Goal: Information Seeking & Learning: Learn about a topic

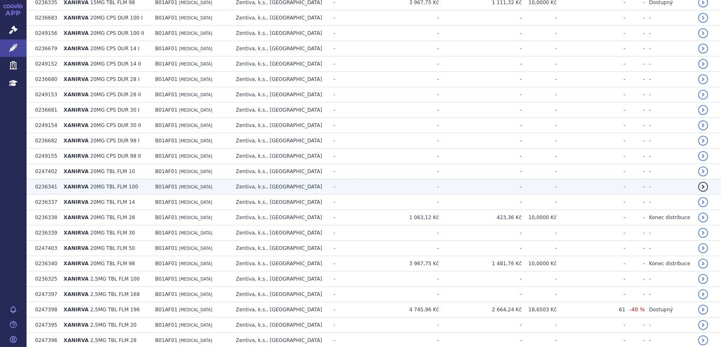
scroll to position [835, 0]
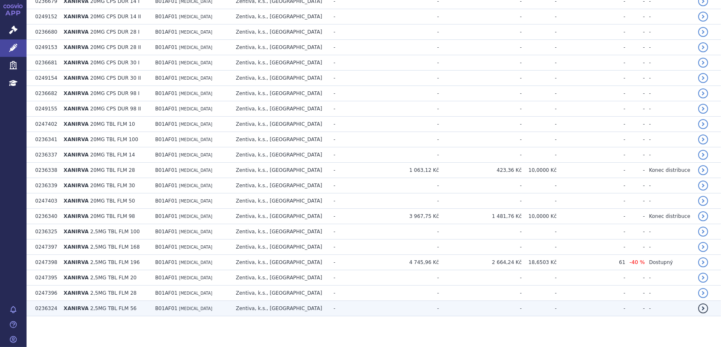
click at [172, 301] on td "B01AF01 [MEDICAL_DATA]" at bounding box center [191, 308] width 81 height 15
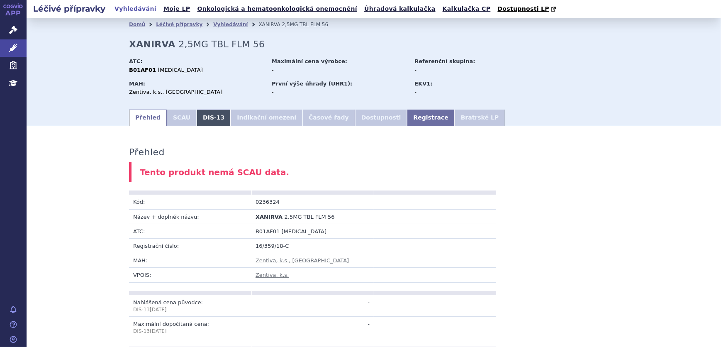
click at [199, 114] on link "DIS-13" at bounding box center [214, 117] width 34 height 17
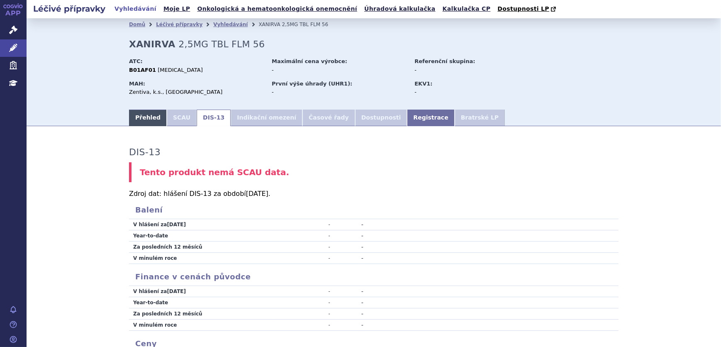
click at [137, 119] on link "Přehled" at bounding box center [148, 117] width 38 height 17
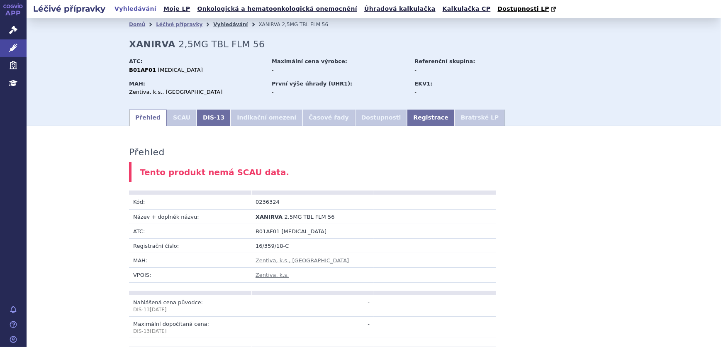
click at [213, 26] on link "Vyhledávání" at bounding box center [230, 25] width 34 height 6
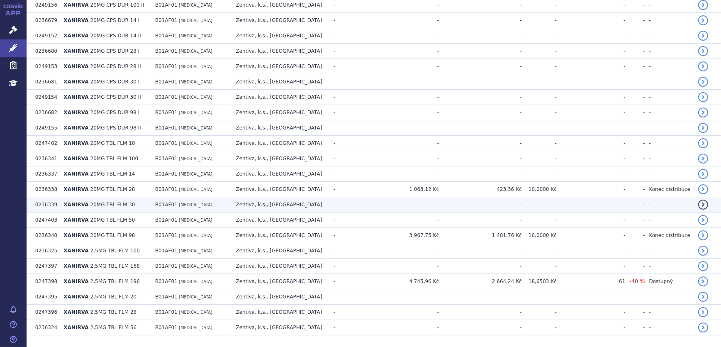
scroll to position [835, 0]
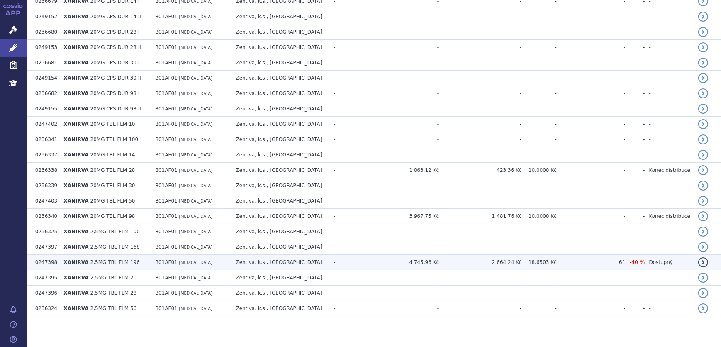
click at [280, 261] on td "Zentiva, k.s., [GEOGRAPHIC_DATA]" at bounding box center [281, 262] width 98 height 15
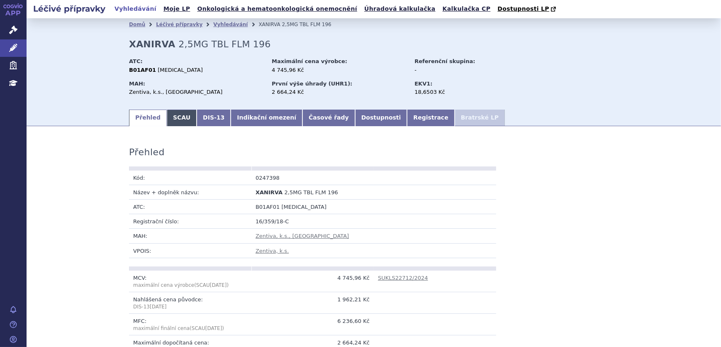
click at [175, 117] on link "SCAU" at bounding box center [182, 117] width 30 height 17
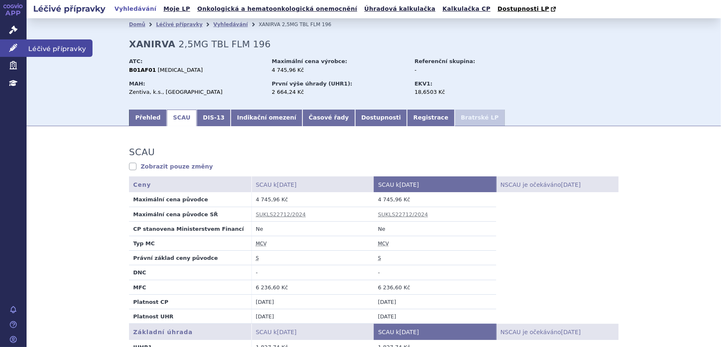
click at [10, 46] on icon at bounding box center [13, 48] width 8 height 8
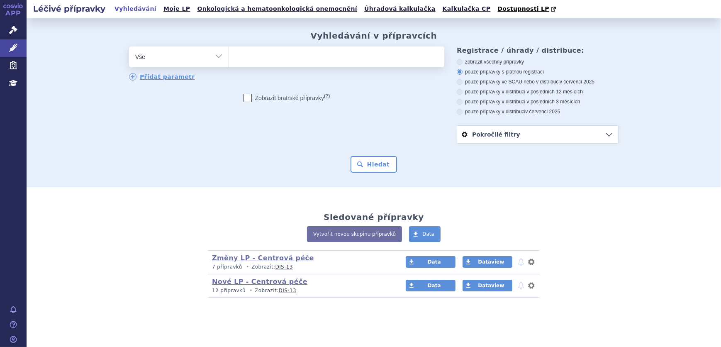
click at [242, 61] on ul at bounding box center [336, 54] width 215 height 17
click at [229, 61] on select at bounding box center [228, 56] width 0 height 21
type input "XE"
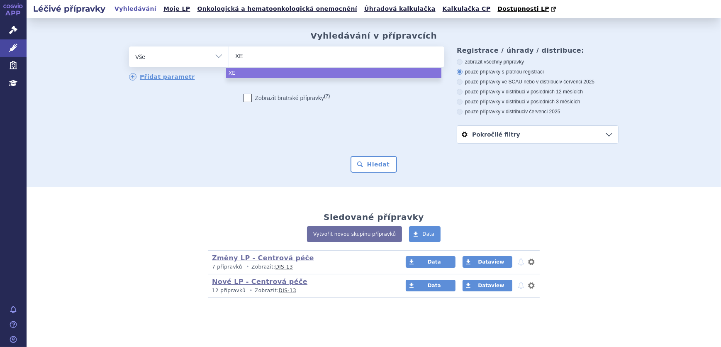
type input "XER"
type input "XERD"
type input "XERDOX"
type input "XERDOXO"
select select "XERDOXO"
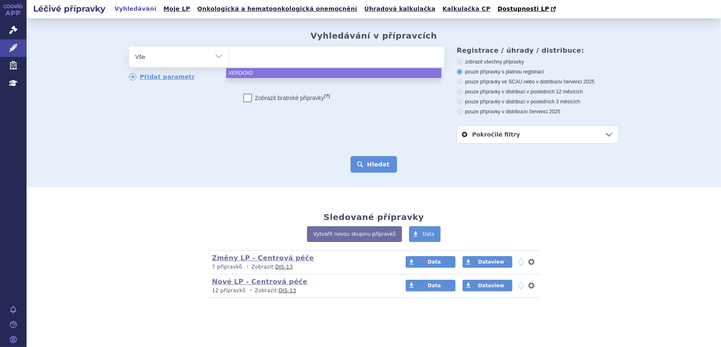
click at [377, 161] on button "Hledat" at bounding box center [373, 164] width 47 height 17
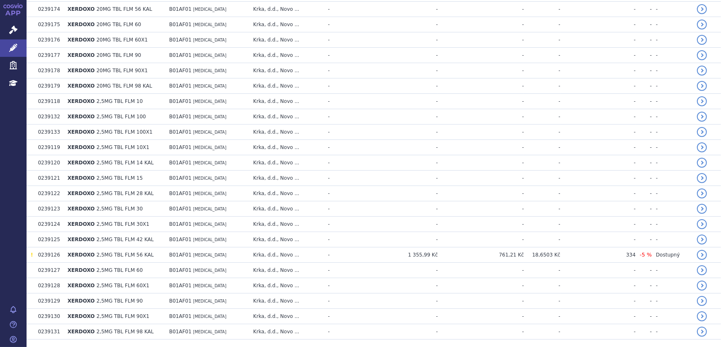
scroll to position [912, 0]
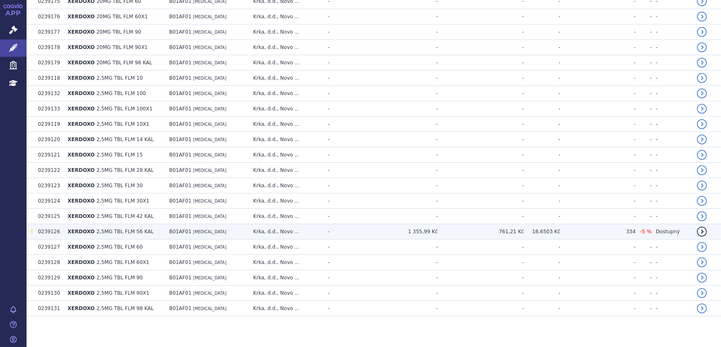
click at [323, 228] on td "Krka, d.d., Novo ..." at bounding box center [286, 231] width 75 height 15
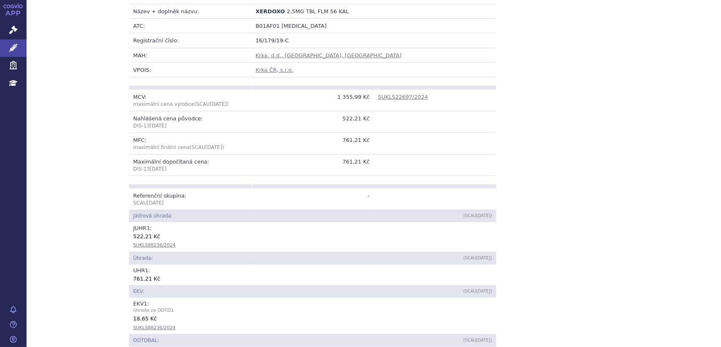
scroll to position [226, 0]
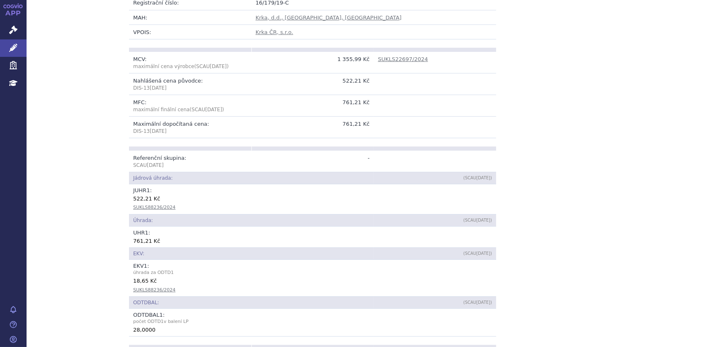
drag, startPoint x: 489, startPoint y: 103, endPoint x: 456, endPoint y: 103, distance: 33.2
click at [489, 103] on td at bounding box center [435, 106] width 122 height 22
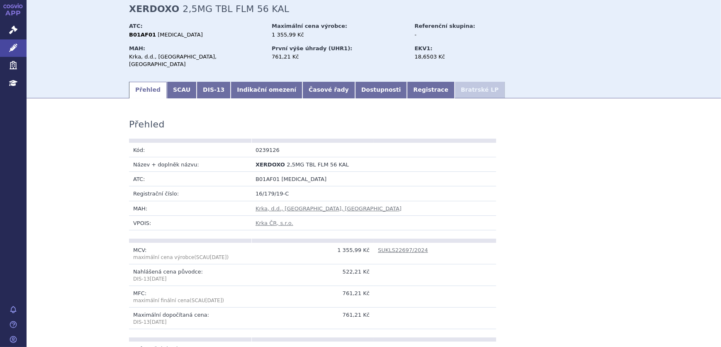
scroll to position [0, 0]
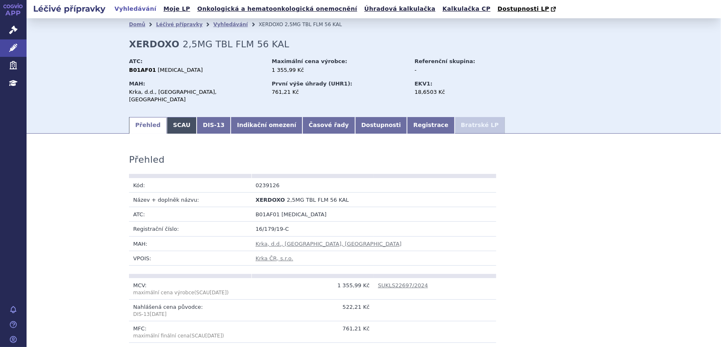
click at [175, 119] on link "SCAU" at bounding box center [182, 125] width 30 height 17
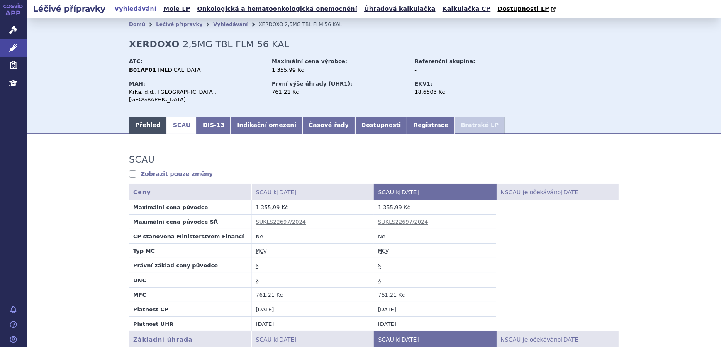
click at [150, 117] on link "Přehled" at bounding box center [148, 125] width 38 height 17
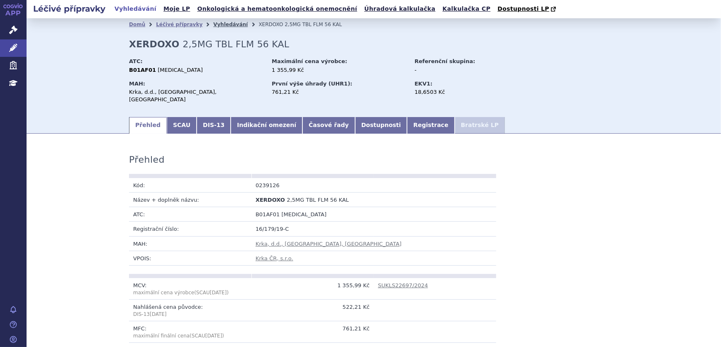
click at [213, 25] on link "Vyhledávání" at bounding box center [230, 25] width 34 height 6
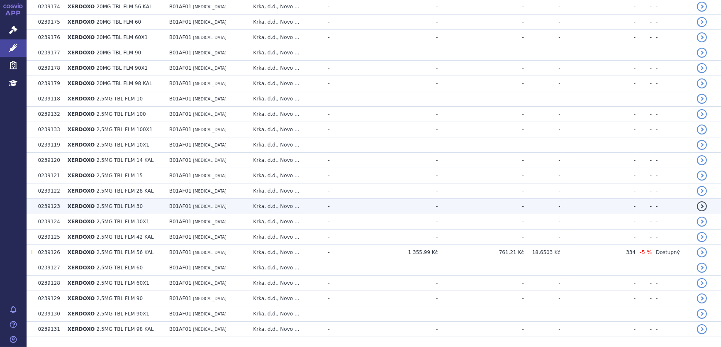
scroll to position [912, 0]
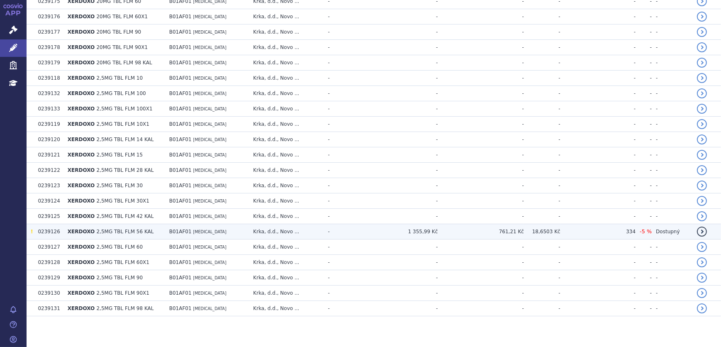
click at [323, 226] on td "Krka, d.d., Novo ..." at bounding box center [286, 231] width 75 height 15
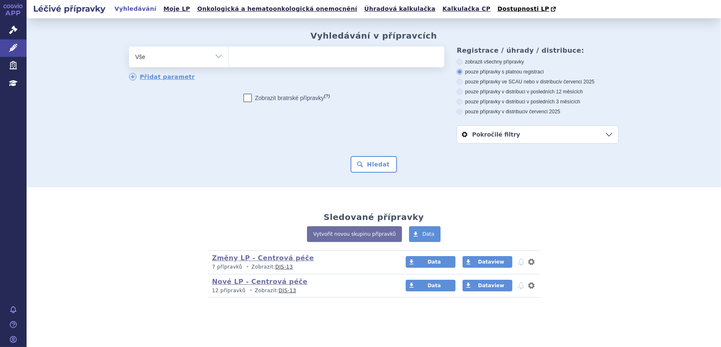
click at [296, 49] on ul at bounding box center [336, 54] width 215 height 17
click at [229, 49] on select at bounding box center [228, 56] width 0 height 21
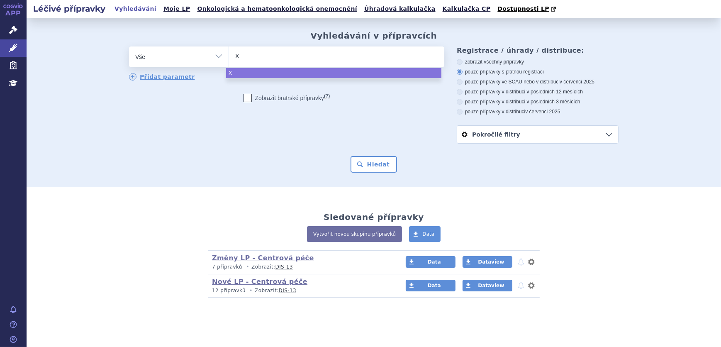
type input "XA"
type input "XAI"
type input "XAIR"
type input "XAIRVA"
type input "XAIR"
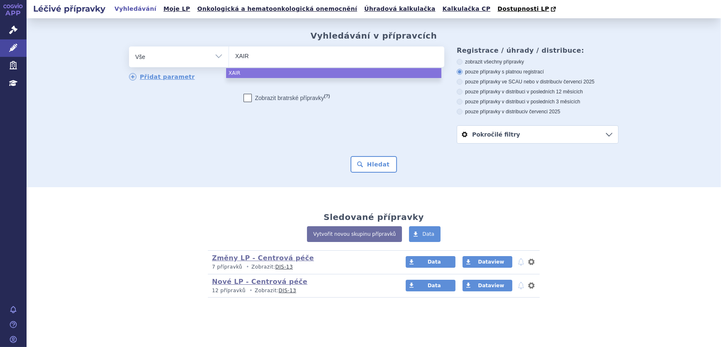
type input "XAI"
type input "XA"
type input "XAN"
type input "XANIR"
type input "XANIRV"
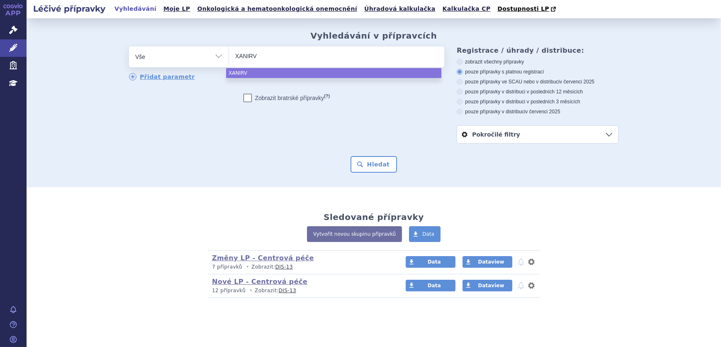
type input "XANIRVA"
select select "XANIRVA"
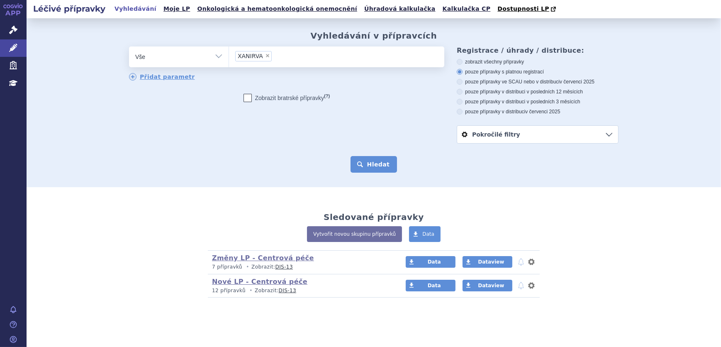
click at [363, 161] on button "Hledat" at bounding box center [373, 164] width 47 height 17
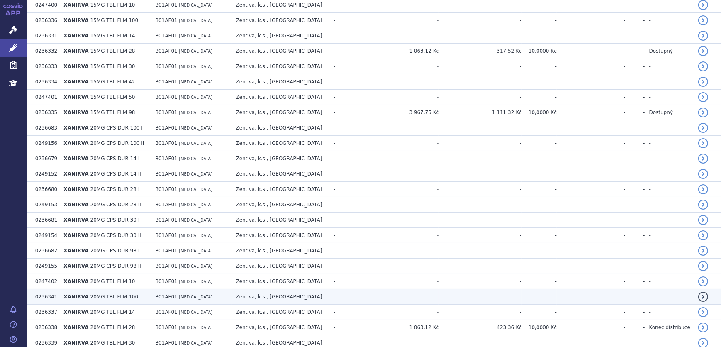
scroll to position [835, 0]
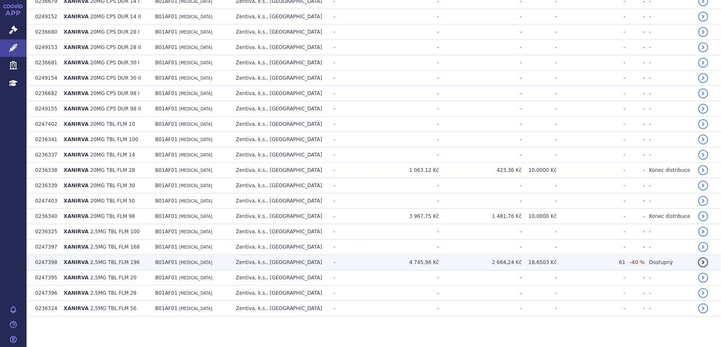
click at [343, 255] on td "-" at bounding box center [345, 262] width 32 height 15
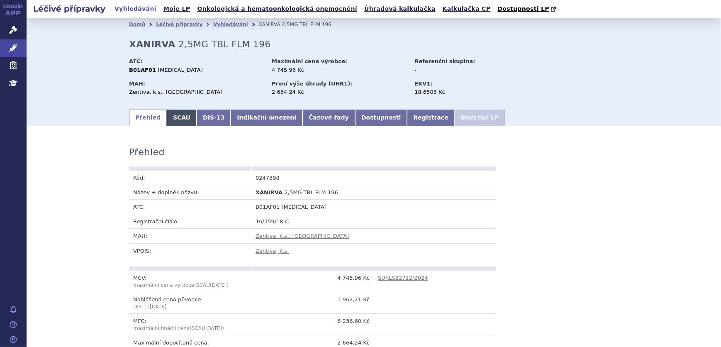
click at [167, 112] on link "SCAU" at bounding box center [182, 117] width 30 height 17
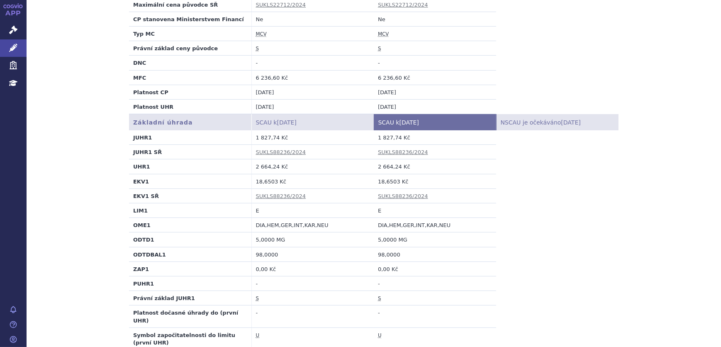
scroll to position [226, 0]
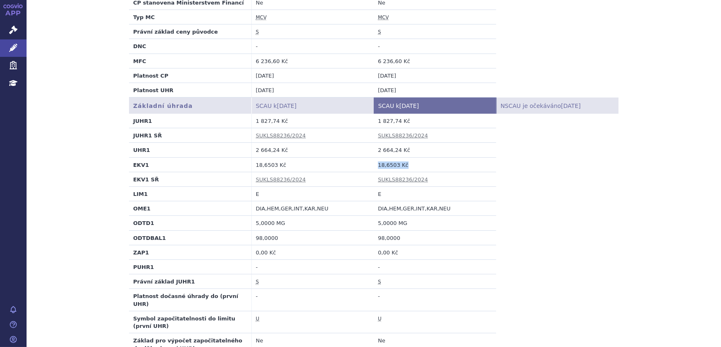
drag, startPoint x: 398, startPoint y: 164, endPoint x: 361, endPoint y: 167, distance: 37.8
click at [361, 167] on tr "EKV1 18,6503 Kč 18,6503 Kč" at bounding box center [373, 164] width 489 height 15
click at [454, 196] on td "E" at bounding box center [435, 194] width 122 height 15
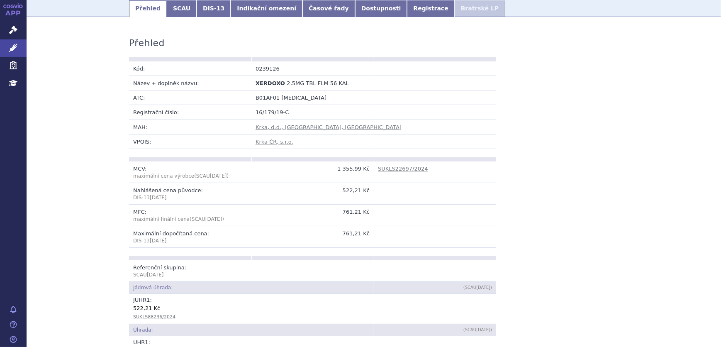
scroll to position [113, 0]
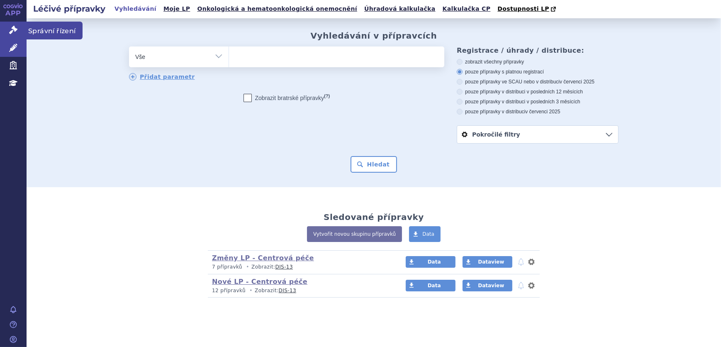
click at [21, 26] on link "Správní řízení" at bounding box center [13, 30] width 27 height 17
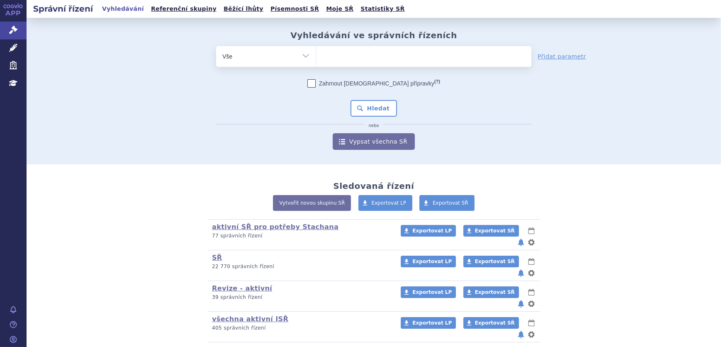
click at [322, 54] on input "search" at bounding box center [324, 55] width 5 height 10
type input "ri"
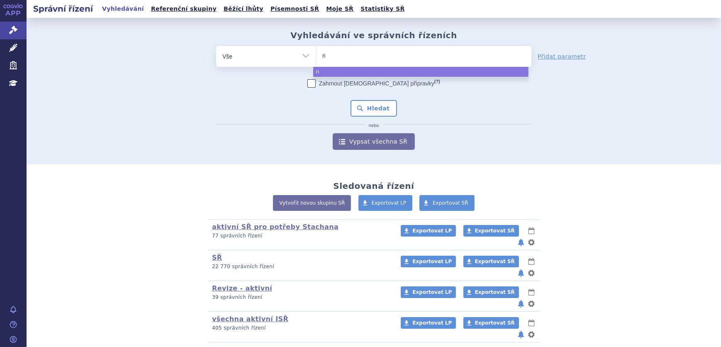
type input "riv"
type input "rivar"
type input "rivaro"
type input "rivarox"
type input "rivaroxab"
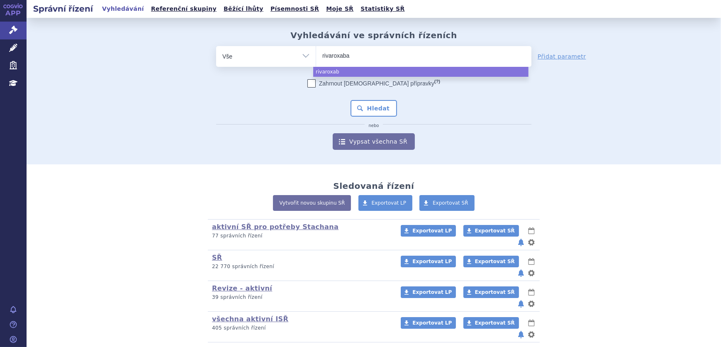
type input "rivaroxaban"
select select "rivaroxaban"
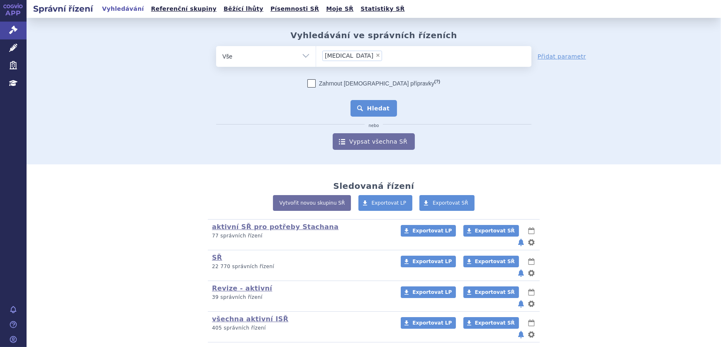
click at [371, 109] on button "Hledat" at bounding box center [373, 108] width 47 height 17
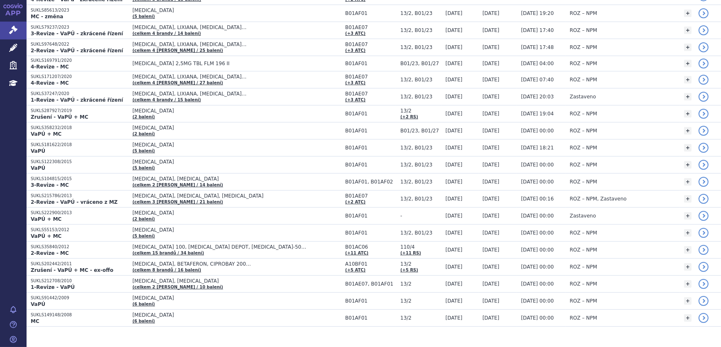
scroll to position [922, 0]
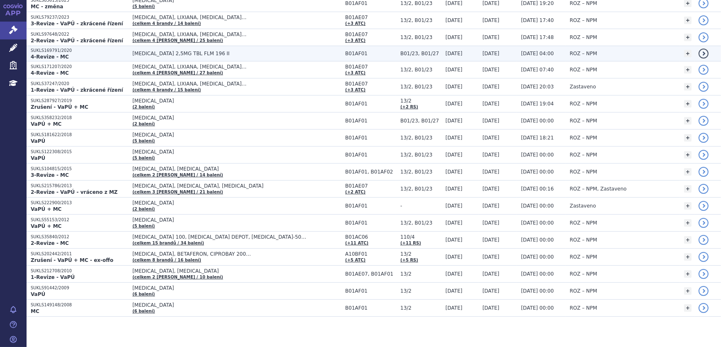
click at [133, 51] on span "[MEDICAL_DATA] 2,5MG TBL FLM 196 II" at bounding box center [235, 54] width 207 height 6
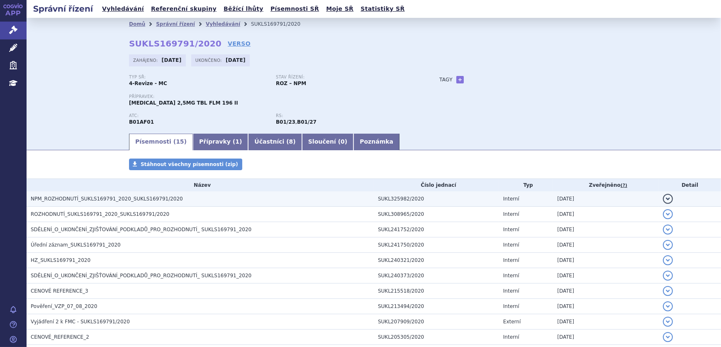
click at [150, 201] on h3 "NPM_ROZHODNUTÍ_SUKLS169791_2020_SUKLS169791/2020" at bounding box center [202, 198] width 343 height 8
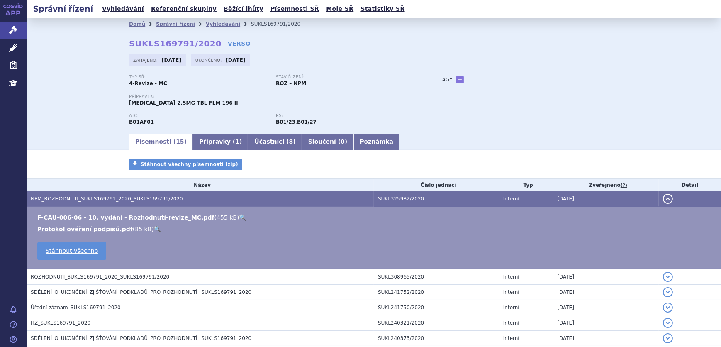
click at [239, 216] on link "🔍" at bounding box center [242, 217] width 7 height 7
click at [210, 22] on link "Vyhledávání" at bounding box center [223, 24] width 34 height 6
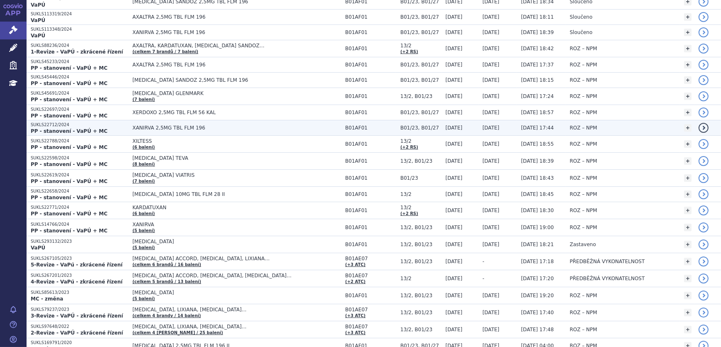
scroll to position [641, 0]
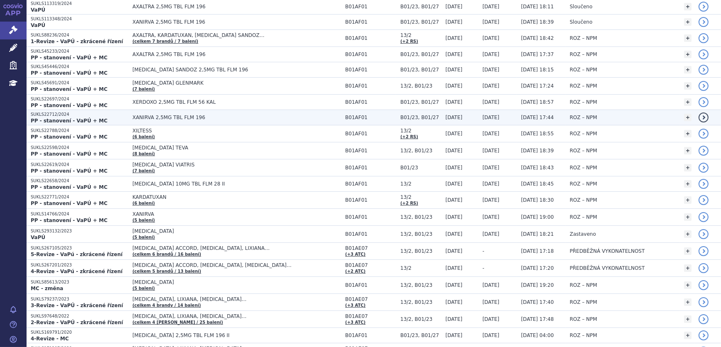
click at [168, 115] on span "XANIRVA 2,5MG TBL FLM 196" at bounding box center [235, 117] width 207 height 6
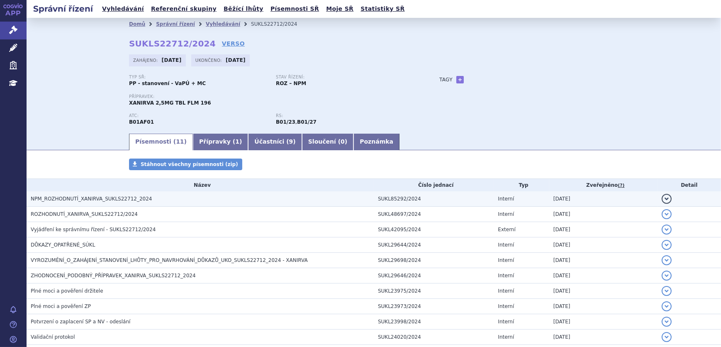
click at [105, 199] on span "NPM_ROZHODNUTÍ_XANIRVA_SUKLS22712_2024" at bounding box center [91, 199] width 121 height 6
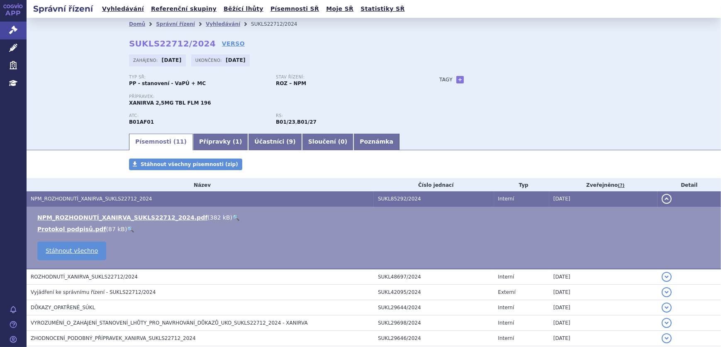
click at [232, 216] on link "🔍" at bounding box center [235, 217] width 7 height 7
click at [206, 24] on link "Vyhledávání" at bounding box center [223, 24] width 34 height 6
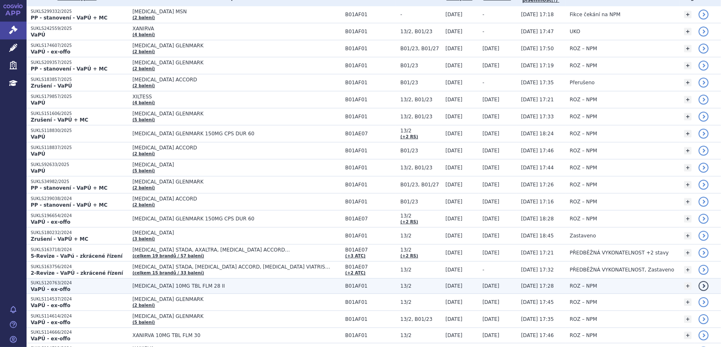
scroll to position [150, 0]
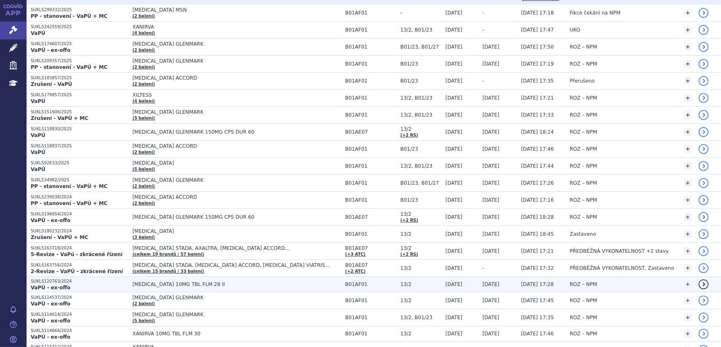
click at [495, 281] on span "[DATE]" at bounding box center [490, 284] width 17 height 6
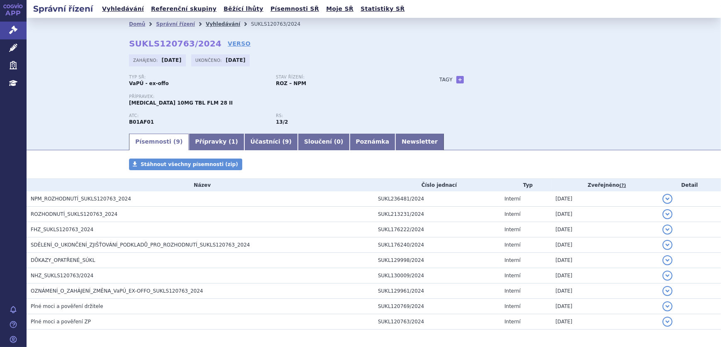
click at [206, 23] on link "Vyhledávání" at bounding box center [223, 24] width 34 height 6
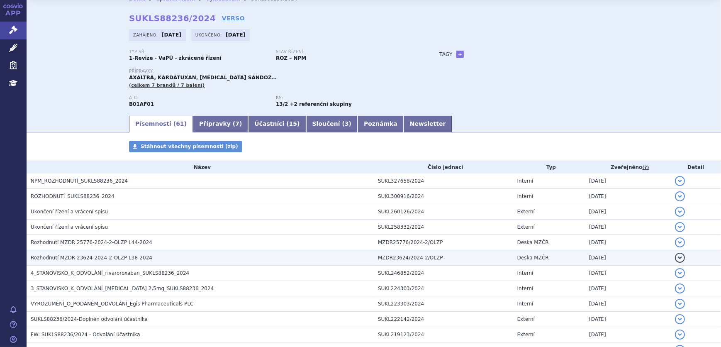
scroll to position [37, 0]
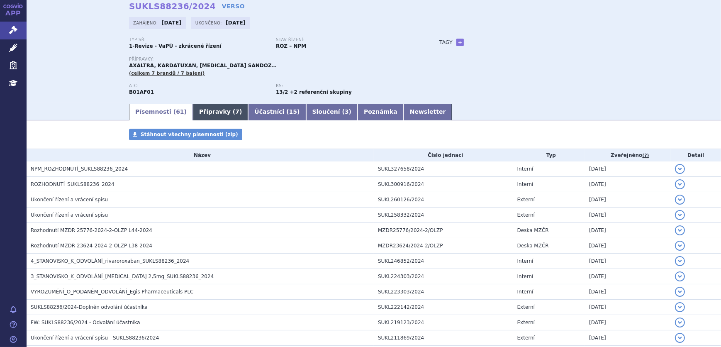
click at [211, 111] on link "Přípravky ( 7 )" at bounding box center [220, 112] width 55 height 17
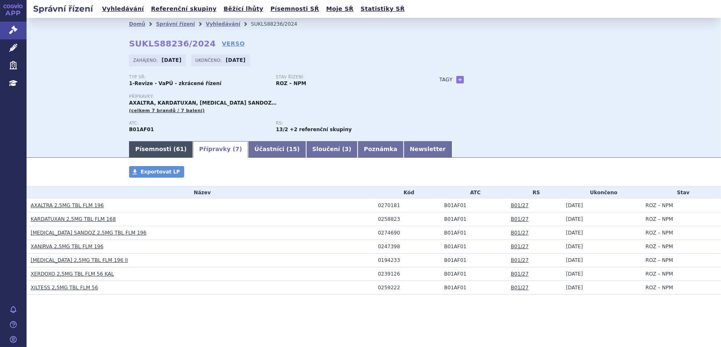
click at [143, 149] on link "Písemnosti ( 61 )" at bounding box center [161, 149] width 64 height 17
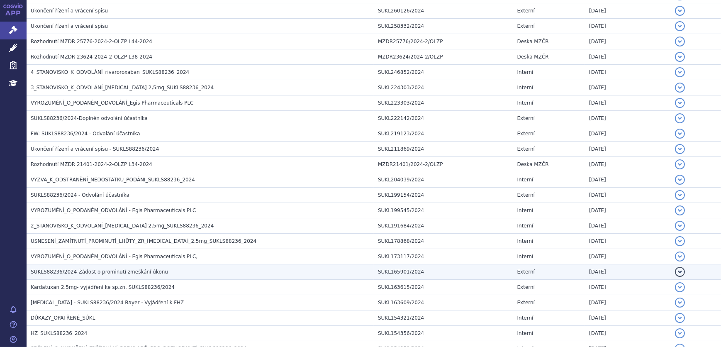
scroll to position [339, 0]
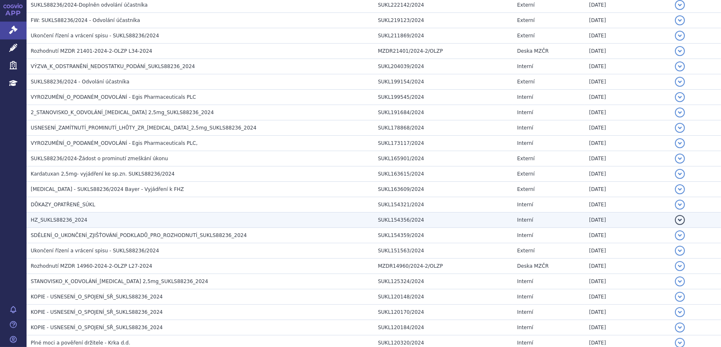
click at [70, 217] on span "HZ_SUKLS88236_2024" at bounding box center [59, 220] width 57 height 6
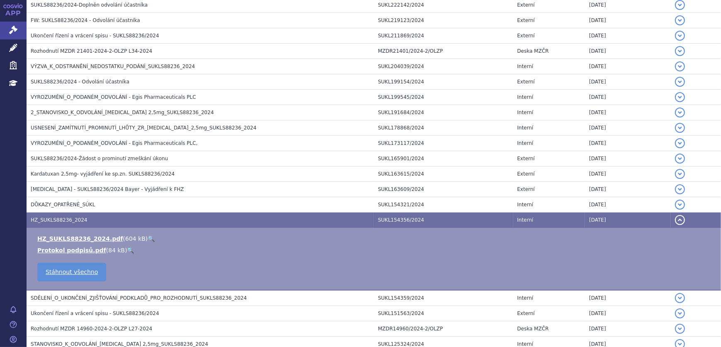
click at [148, 235] on link "🔍" at bounding box center [151, 238] width 7 height 7
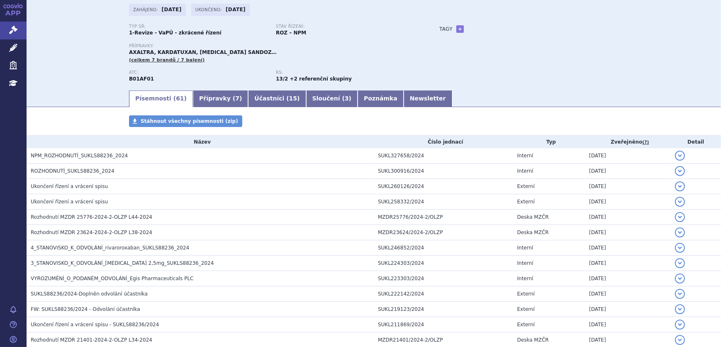
scroll to position [0, 0]
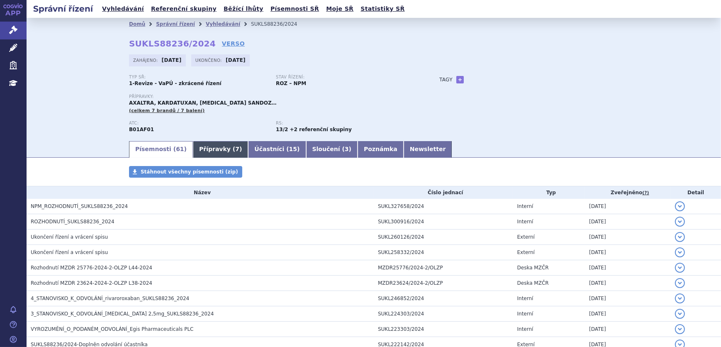
click at [206, 150] on link "Přípravky ( 7 )" at bounding box center [220, 149] width 55 height 17
